Goal: Information Seeking & Learning: Learn about a topic

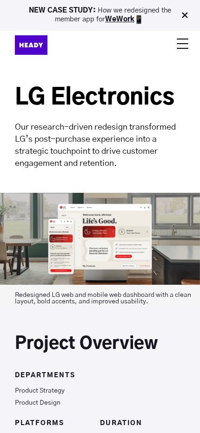
click at [77, 139] on p "Our research-driven redesign transformed LG’s post-purchase experience into a s…" at bounding box center [100, 145] width 200 height 48
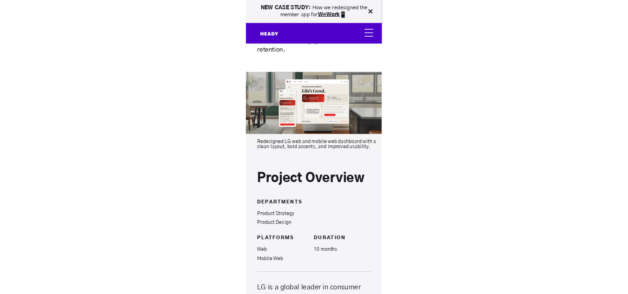
scroll to position [108, 0]
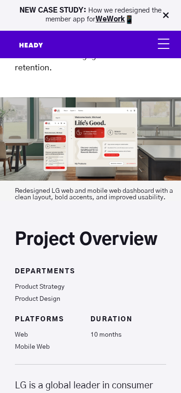
click at [167, 17] on img at bounding box center [165, 15] width 9 height 9
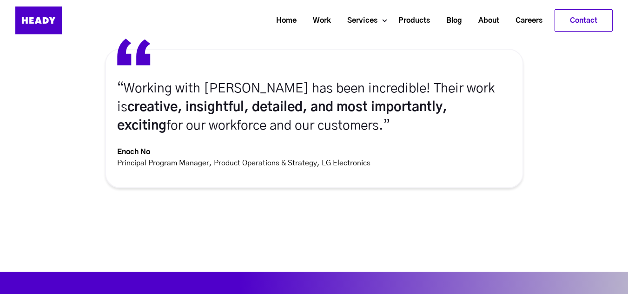
scroll to position [3534, 0]
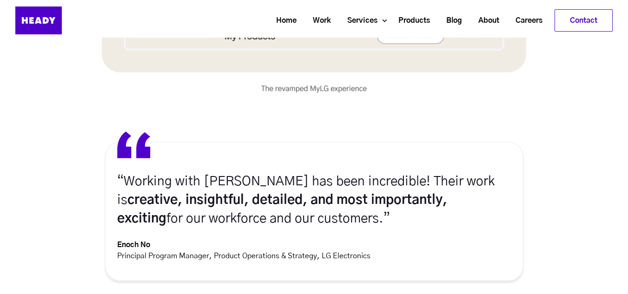
click at [273, 181] on h4 "“Working with [PERSON_NAME] has been incredible! Their work is creative, insigh…" at bounding box center [314, 201] width 394 height 56
click at [262, 201] on strong "creative, insightful, detailed, and most importantly, exciting" at bounding box center [282, 210] width 330 height 32
click at [130, 243] on strong "Enoch No" at bounding box center [133, 244] width 33 height 7
click at [176, 258] on p "Enoch No  Principal Program Manager, Product Operations & Strategy, LG Electron…" at bounding box center [314, 251] width 394 height 22
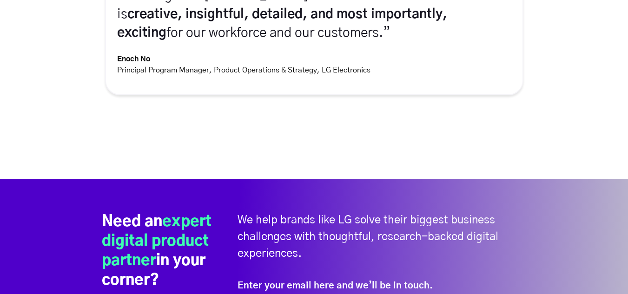
scroll to position [3581, 0]
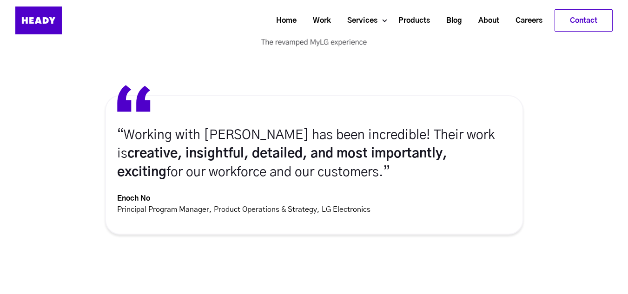
click at [128, 200] on strong "Enoch No" at bounding box center [133, 198] width 33 height 7
click at [121, 199] on strong "Enoch No" at bounding box center [133, 198] width 33 height 7
click at [203, 209] on p "Enoch No  Principal Program Manager, Product Operations & Strategy, LG Electron…" at bounding box center [314, 204] width 394 height 22
click at [239, 210] on p "Enoch No  Principal Program Manager, Product Operations & Strategy, LG Electron…" at bounding box center [314, 204] width 394 height 22
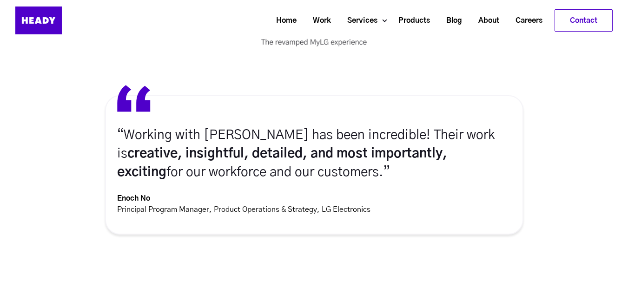
click at [141, 198] on strong "Enoch No" at bounding box center [133, 198] width 33 height 7
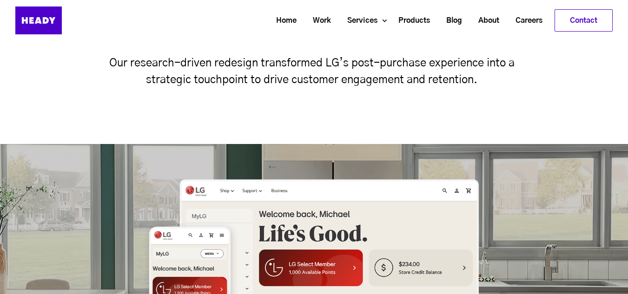
scroll to position [140, 0]
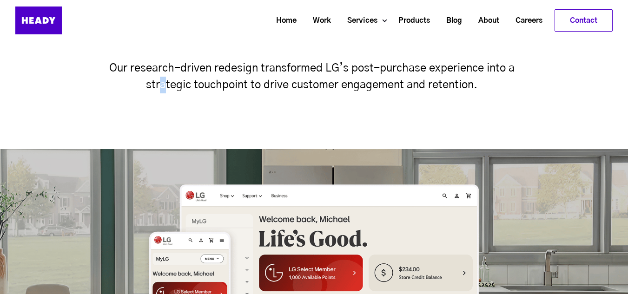
drag, startPoint x: 361, startPoint y: 135, endPoint x: 163, endPoint y: 110, distance: 199.6
click at [163, 110] on div "LG Electronics Our research-driven redesign transformed LG’s post-purchase expe…" at bounding box center [314, 74] width 628 height 152
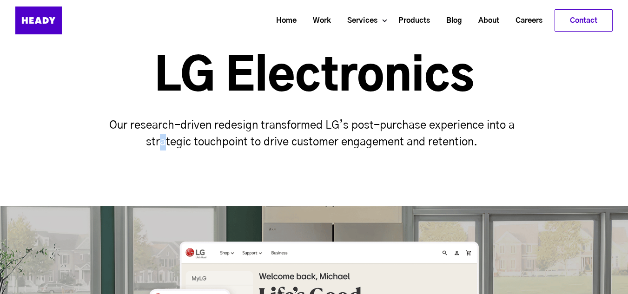
scroll to position [93, 0]
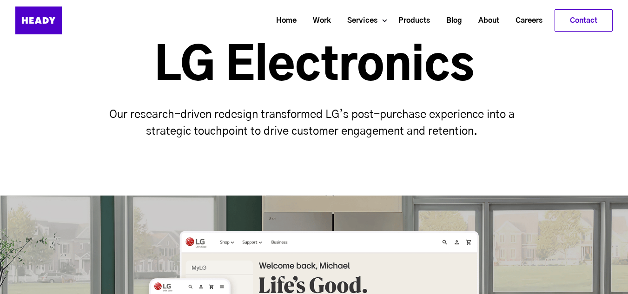
click at [311, 142] on div "LG Electronics Our research-driven redesign transformed LG’s post-purchase expe…" at bounding box center [314, 120] width 628 height 152
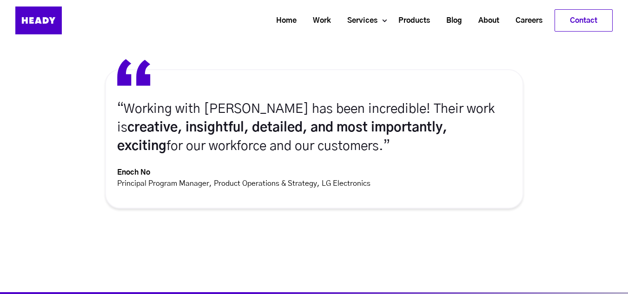
scroll to position [3605, 0]
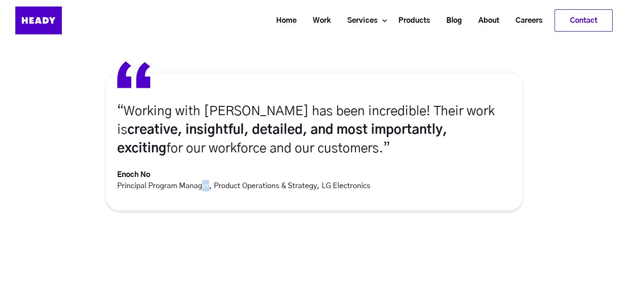
drag, startPoint x: 203, startPoint y: 183, endPoint x: 208, endPoint y: 182, distance: 5.6
click at [208, 182] on p "Enoch No  Principal Program Manager, Product Operations & Strategy, LG Electron…" at bounding box center [314, 180] width 394 height 22
drag, startPoint x: 220, startPoint y: 182, endPoint x: 297, endPoint y: 185, distance: 77.2
click at [257, 182] on p "Enoch No  Principal Program Manager, Product Operations & Strategy, LG Electron…" at bounding box center [314, 180] width 394 height 22
click at [299, 185] on p "Enoch No  Principal Program Manager, Product Operations & Strategy, LG Electron…" at bounding box center [314, 180] width 394 height 22
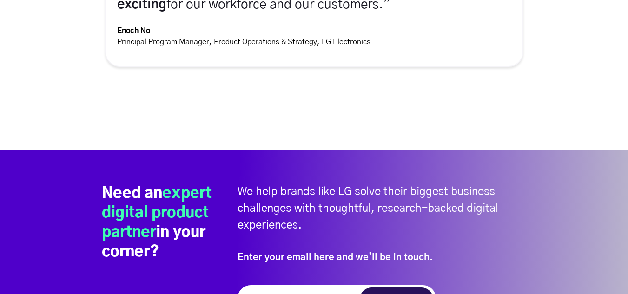
scroll to position [3813, 0]
